Goal: Book appointment/travel/reservation

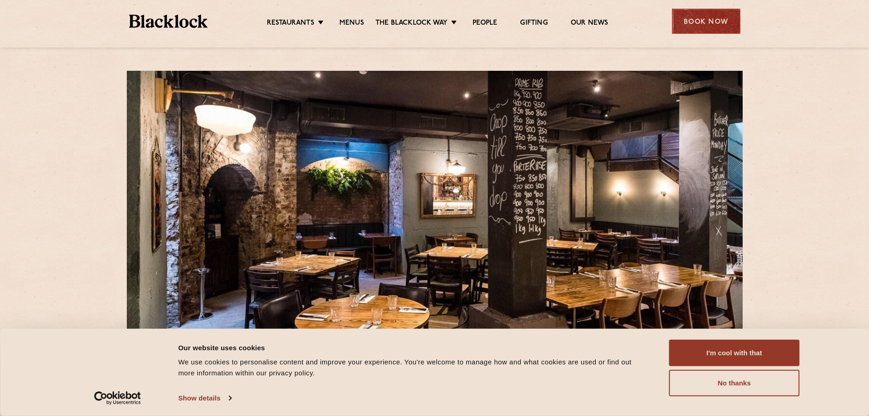
click at [698, 25] on div "Book Now" at bounding box center [706, 21] width 68 height 25
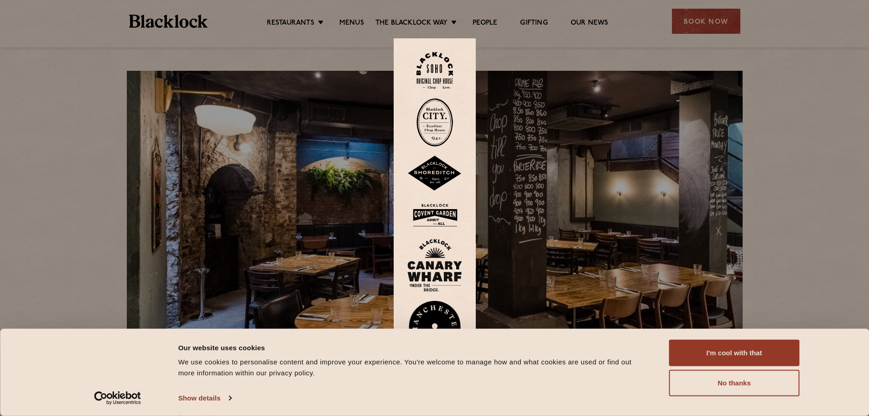
click at [430, 137] on img at bounding box center [434, 122] width 36 height 48
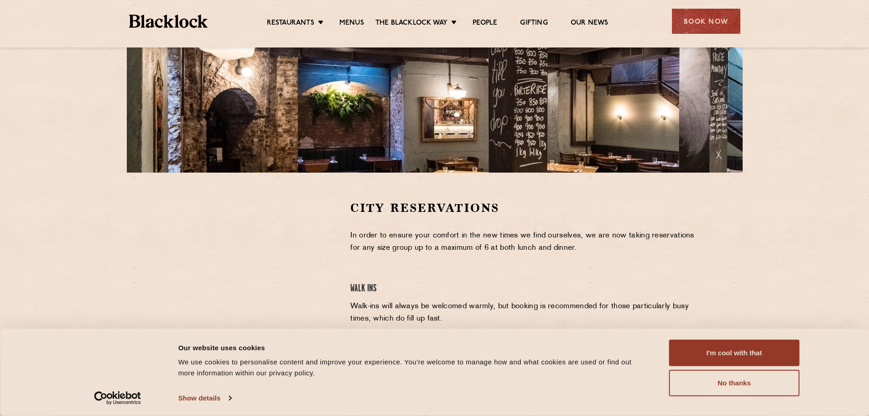
scroll to position [228, 0]
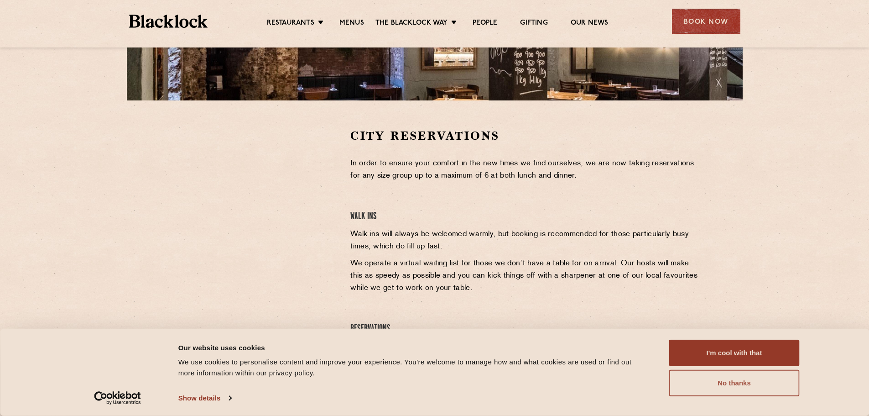
click at [764, 390] on button "No thanks" at bounding box center [734, 382] width 130 height 26
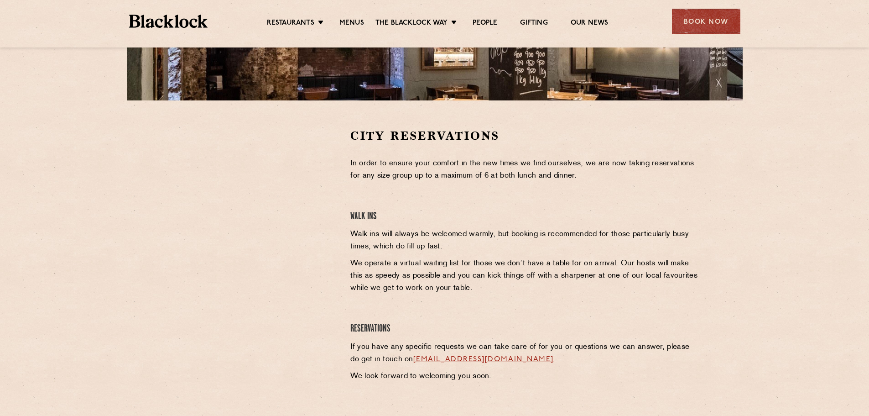
scroll to position [0, 0]
